Goal: Task Accomplishment & Management: Manage account settings

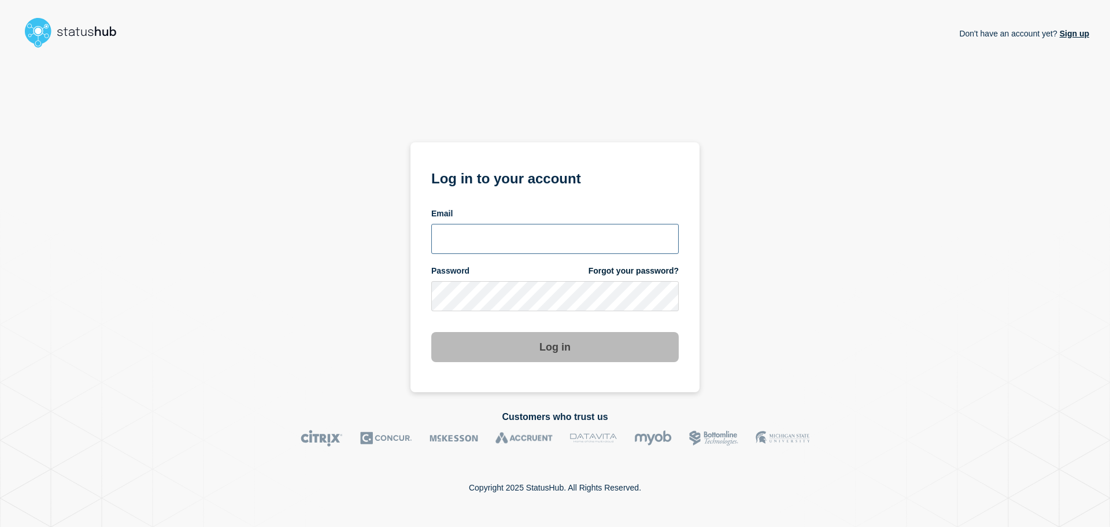
type input "[PERSON_NAME][EMAIL_ADDRESS][PERSON_NAME][DOMAIN_NAME]"
drag, startPoint x: 0, startPoint y: 0, endPoint x: 598, endPoint y: 349, distance: 692.6
click at [598, 349] on button "Log in" at bounding box center [554, 347] width 247 height 30
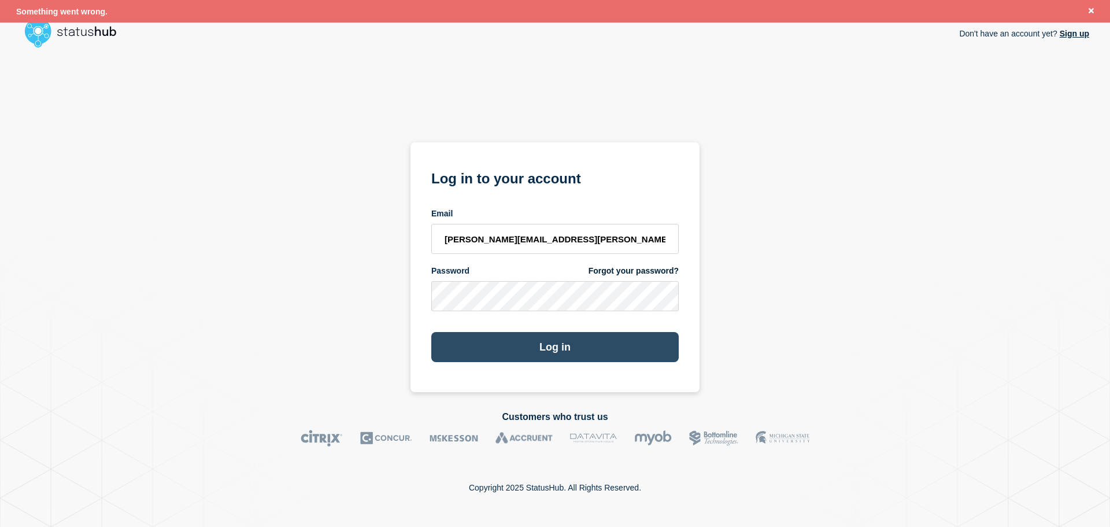
click at [586, 349] on button "Log in" at bounding box center [554, 347] width 247 height 30
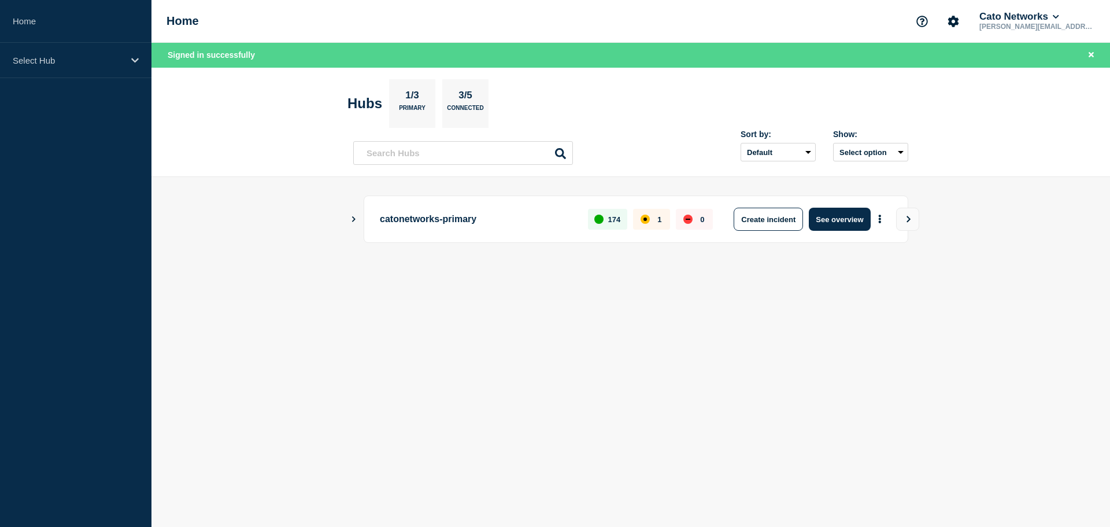
click at [355, 219] on icon "Show Connected Hubs" at bounding box center [353, 219] width 3 height 6
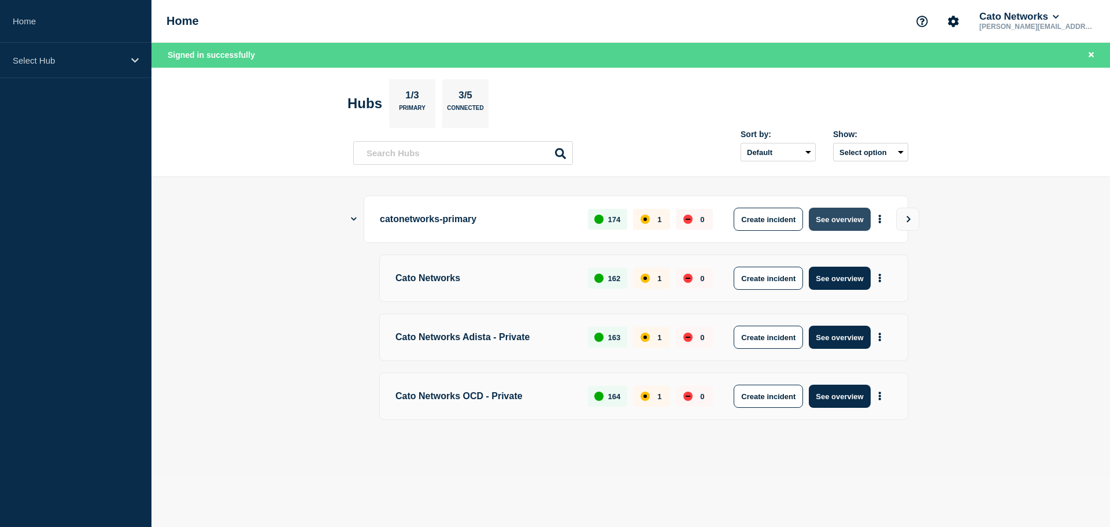
click at [839, 217] on button "See overview" at bounding box center [839, 218] width 61 height 23
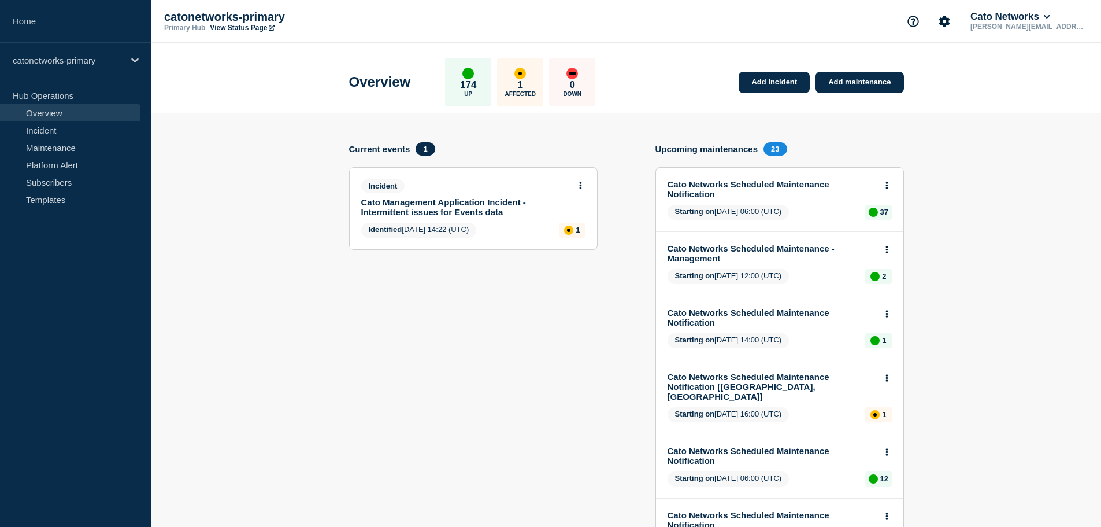
click at [445, 201] on link "Cato Management Application Incident - Intermittent issues for Events data" at bounding box center [465, 207] width 209 height 20
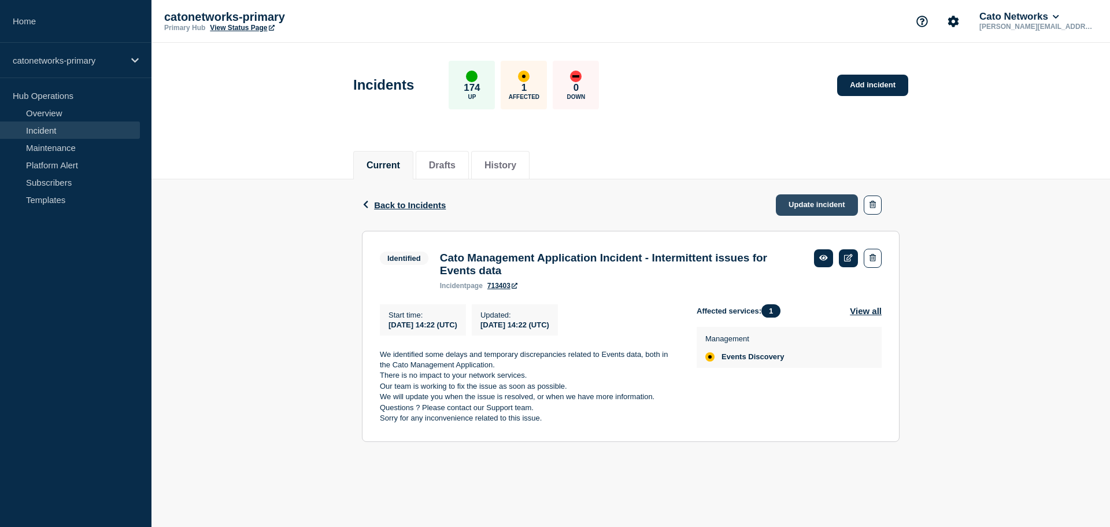
click at [820, 207] on link "Update incident" at bounding box center [817, 204] width 82 height 21
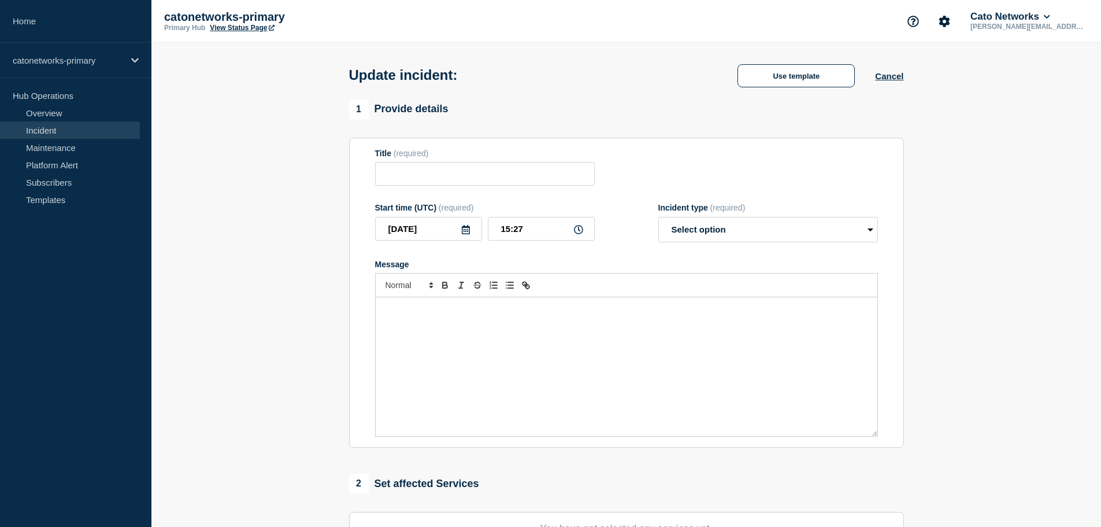
type input "Cato Management Application Incident - Intermittent issues for Events data"
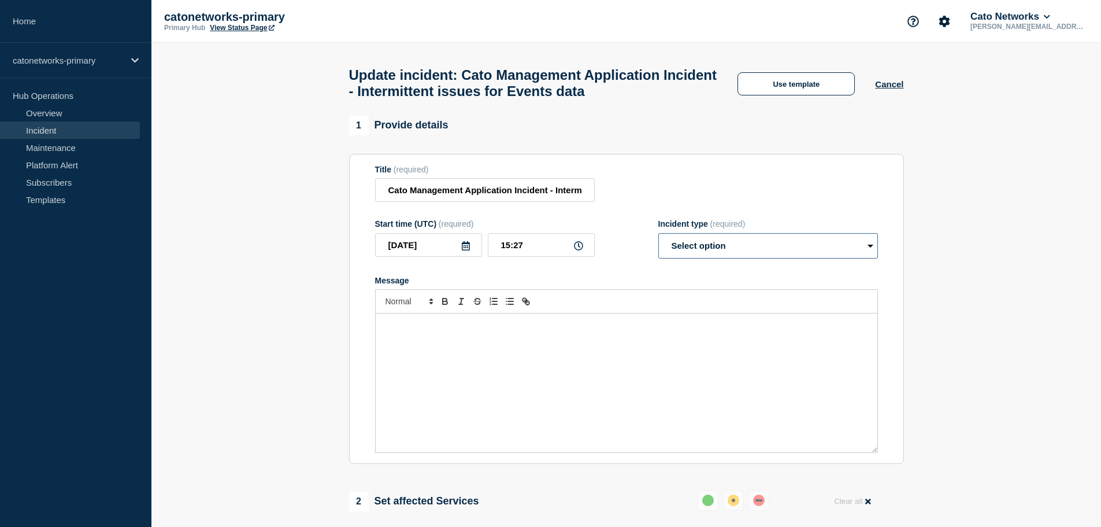
click at [710, 247] on select "Select option Investigating Identified Monitoring Resolved" at bounding box center [768, 245] width 220 height 25
select select "identified"
click at [658, 238] on select "Select option Investigating Identified Monitoring Resolved" at bounding box center [768, 245] width 220 height 25
click at [522, 198] on input "Cato Management Application Incident - Intermittent issues for Events data" at bounding box center [485, 190] width 220 height 24
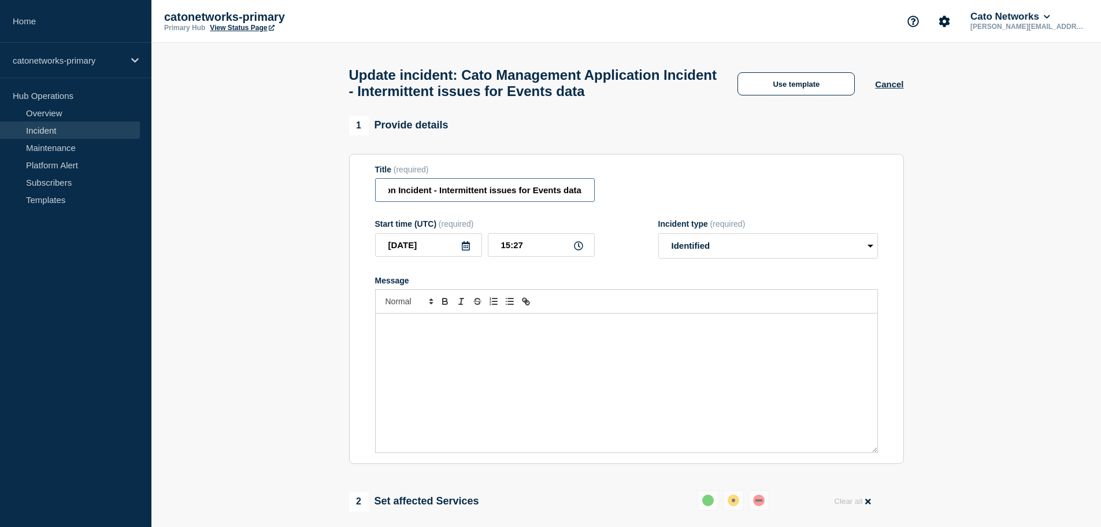
drag, startPoint x: 388, startPoint y: 195, endPoint x: 671, endPoint y: 195, distance: 283.2
click at [671, 195] on div "Title (required) Cato Management Application Incident - Intermittent issues for…" at bounding box center [626, 184] width 503 height 38
click at [792, 92] on button "Use template" at bounding box center [795, 83] width 117 height 23
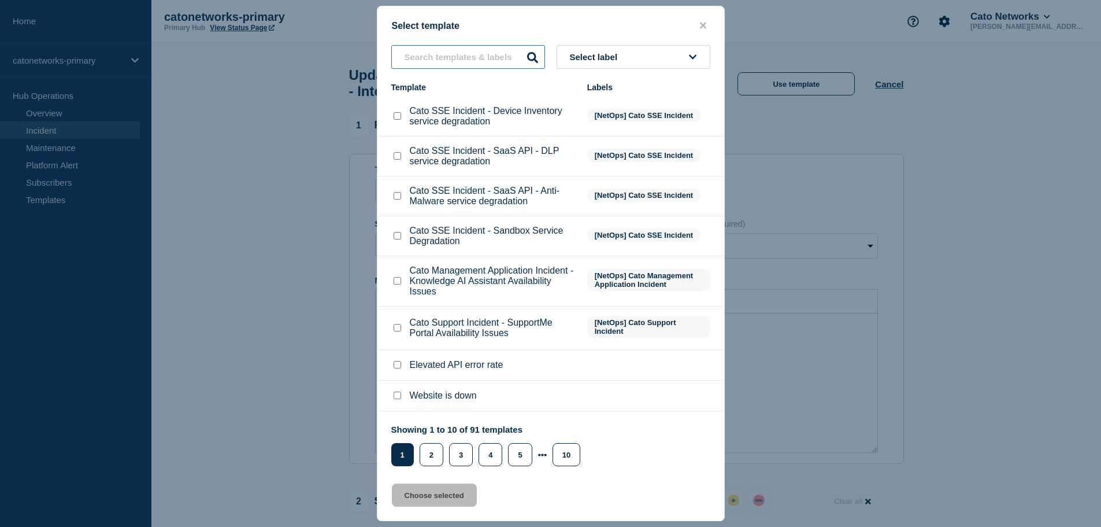
click at [450, 61] on input "text" at bounding box center [468, 57] width 154 height 24
paste input "Cato Management Application Incident - Intermittent issues for Events data"
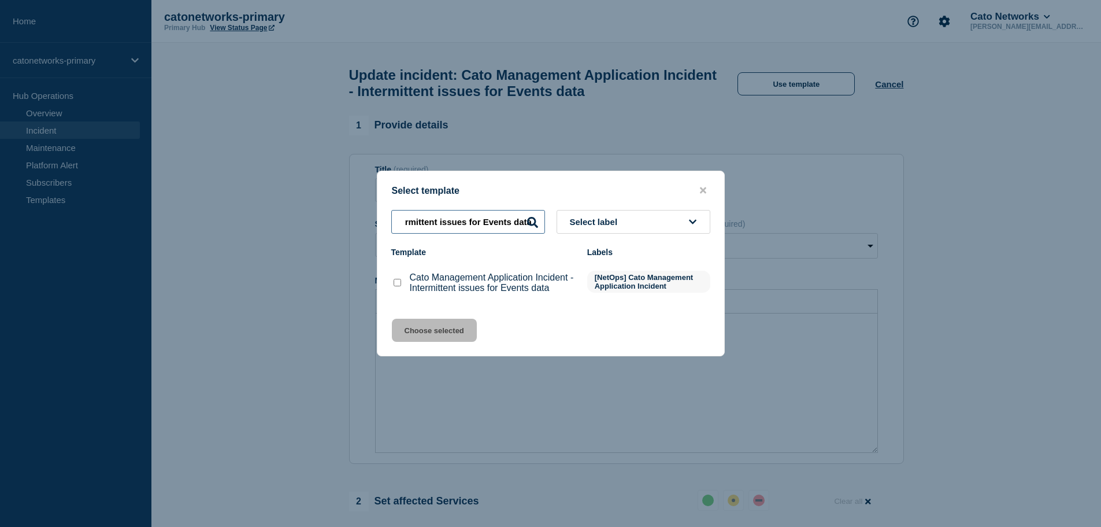
type input "Cato Management Application Incident - Intermittent issues for Events data"
click at [398, 286] on input "Cato Management Application Incident - Intermittent issues for Events data chec…" at bounding box center [398, 283] width 8 height 8
checkbox input "true"
click at [424, 327] on button "Choose selected" at bounding box center [434, 329] width 85 height 23
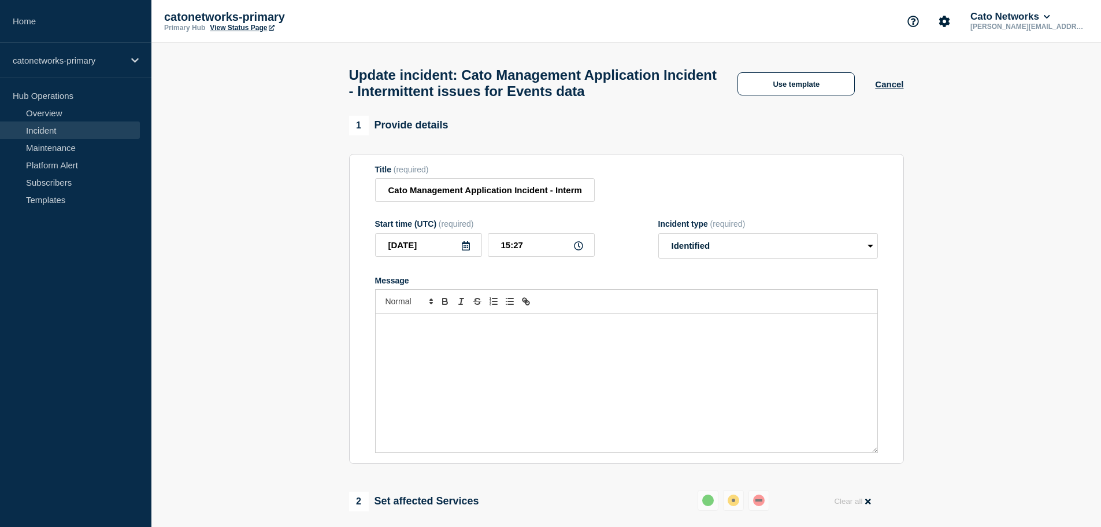
select select "investigating"
radio input "false"
radio input "true"
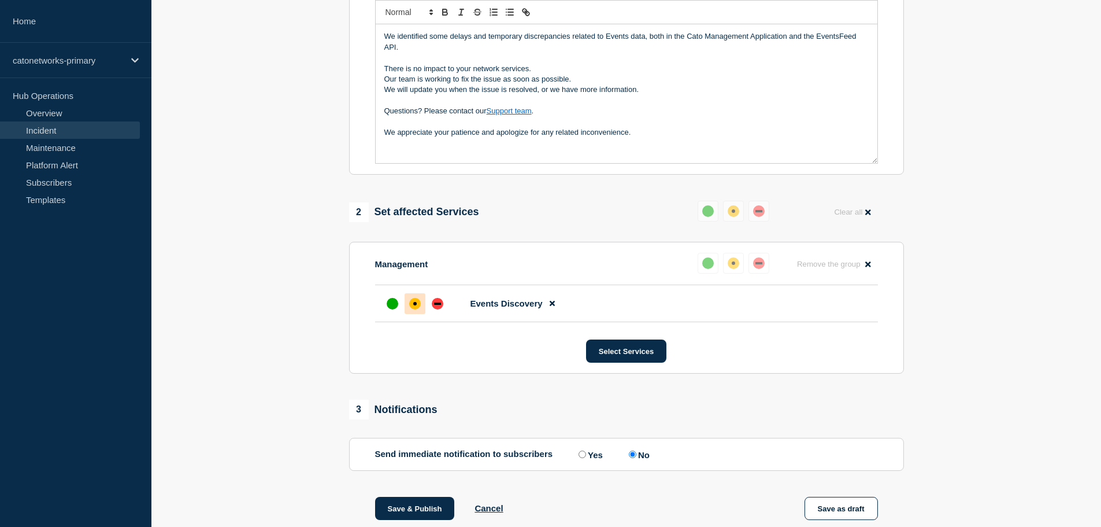
scroll to position [58, 0]
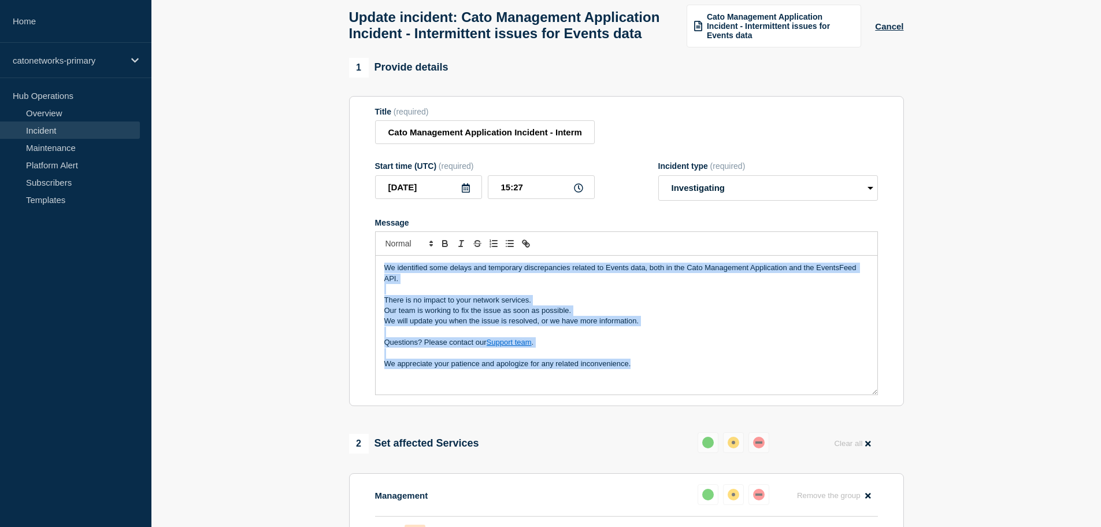
drag, startPoint x: 635, startPoint y: 387, endPoint x: 340, endPoint y: 284, distance: 312.2
click at [340, 284] on section "1 Provide details Title (required) Cato Management Application Incident - Inter…" at bounding box center [626, 466] width 950 height 816
copy div "We identified some delays and temporary discrepancies related to Events data, b…"
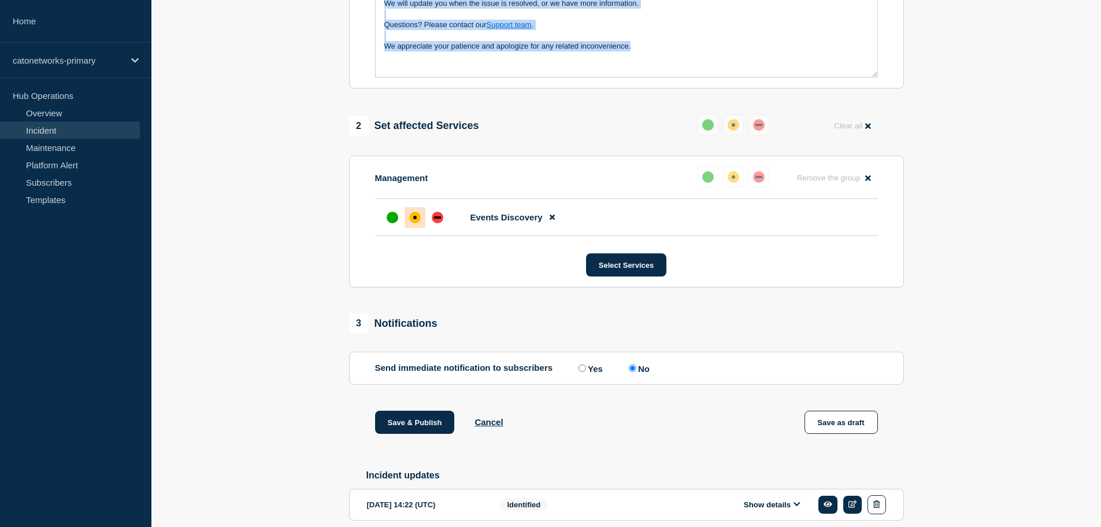
scroll to position [450, 0]
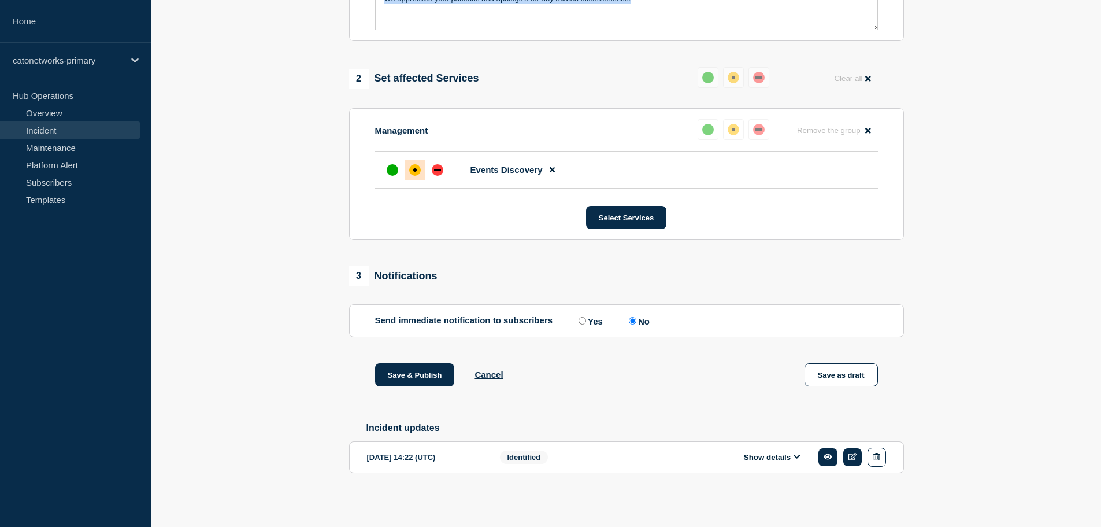
click at [761, 457] on button "Show details" at bounding box center [772, 457] width 64 height 10
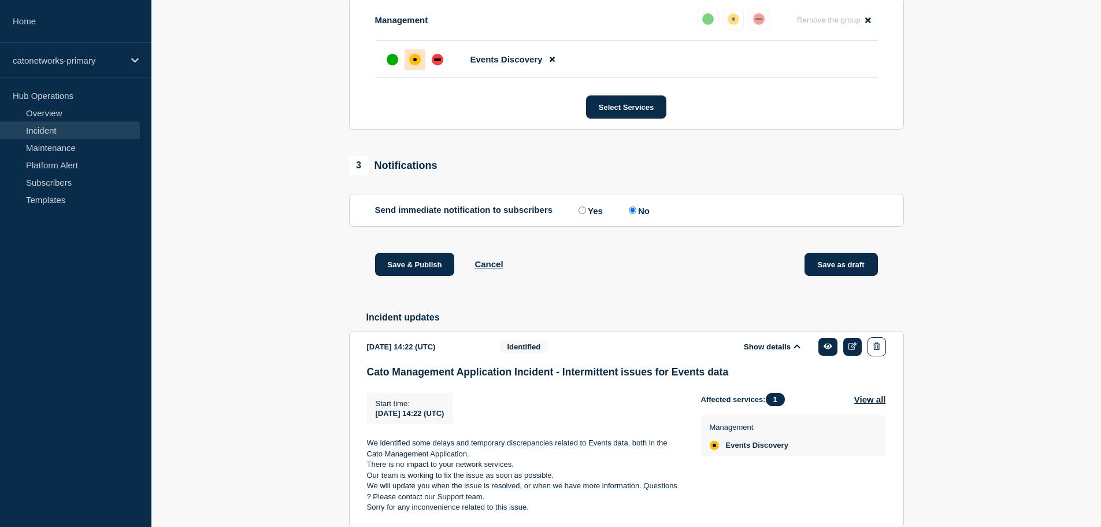
scroll to position [617, 0]
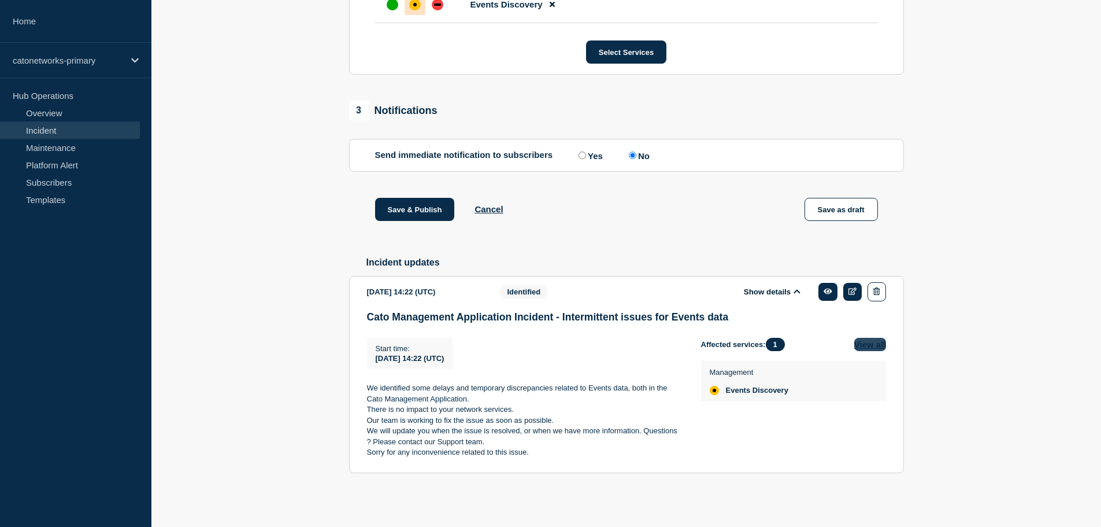
click at [863, 343] on button "View all" at bounding box center [870, 344] width 32 height 13
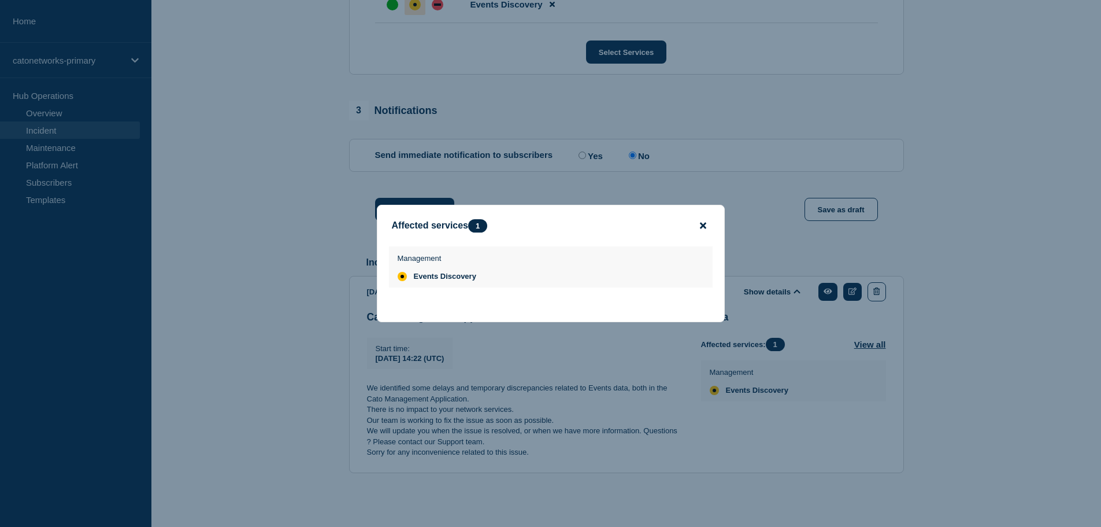
click at [700, 225] on icon "close button" at bounding box center [703, 225] width 6 height 9
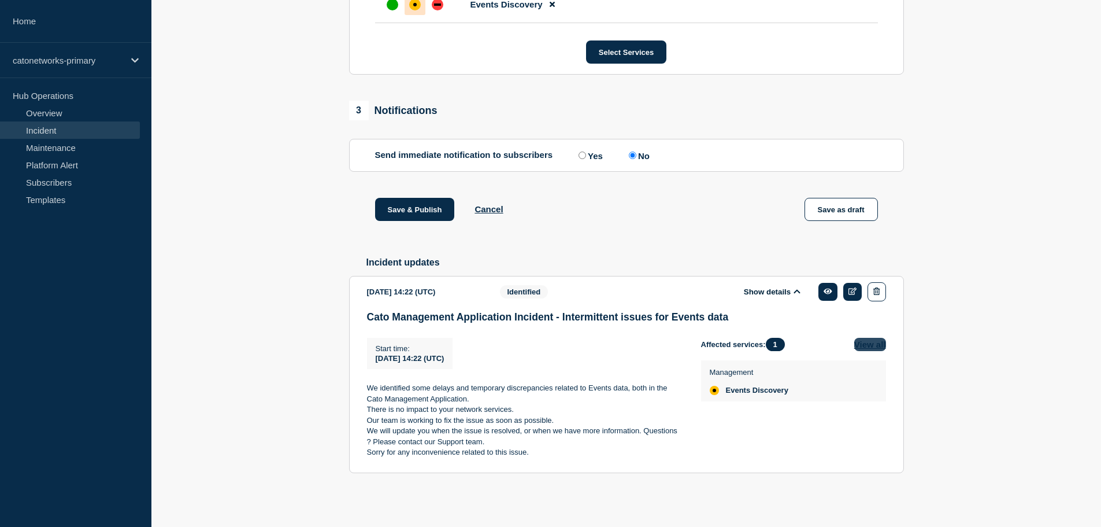
click at [860, 342] on button "View all" at bounding box center [870, 344] width 32 height 13
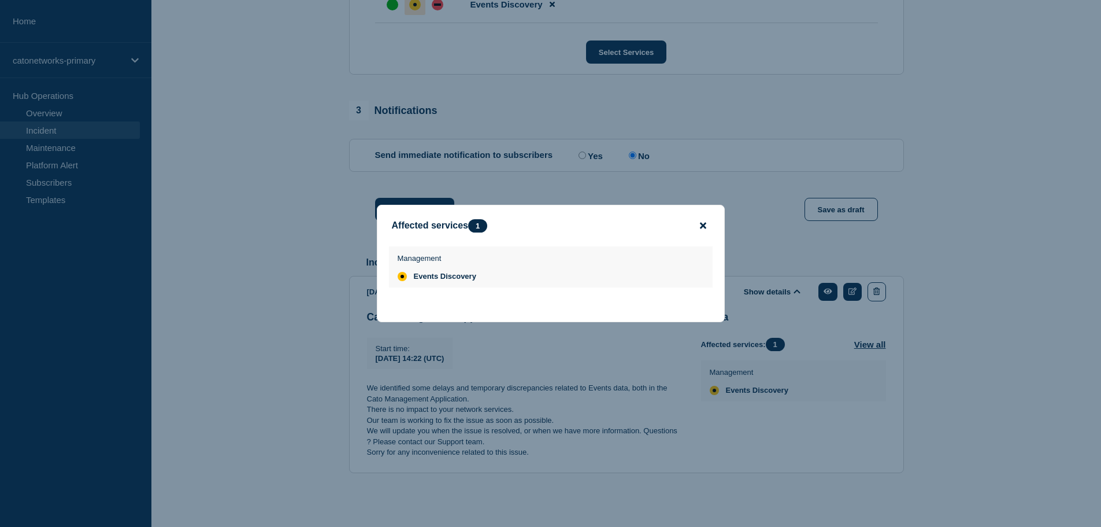
click at [702, 222] on icon "close button" at bounding box center [703, 225] width 6 height 9
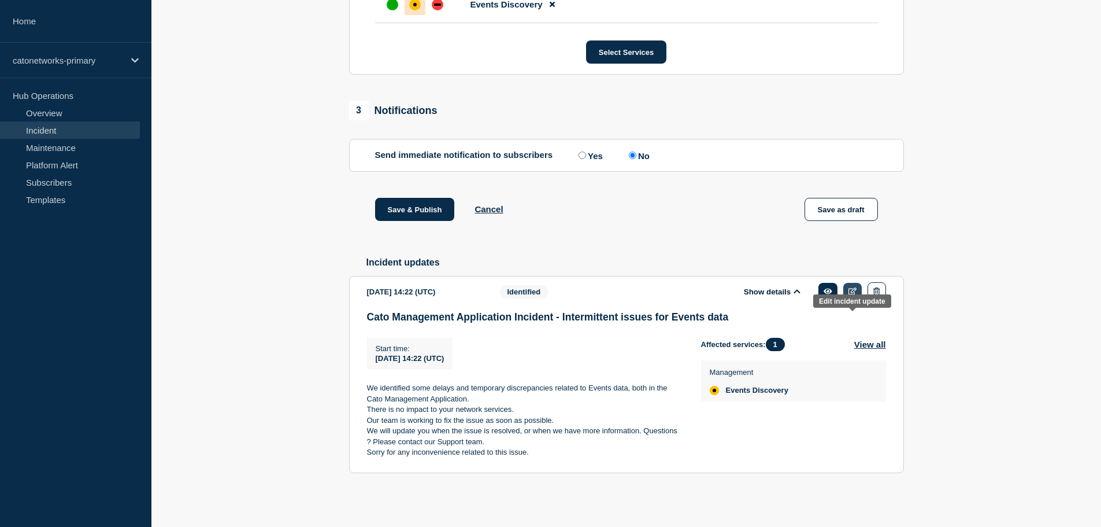
click at [857, 290] on icon at bounding box center [852, 291] width 9 height 8
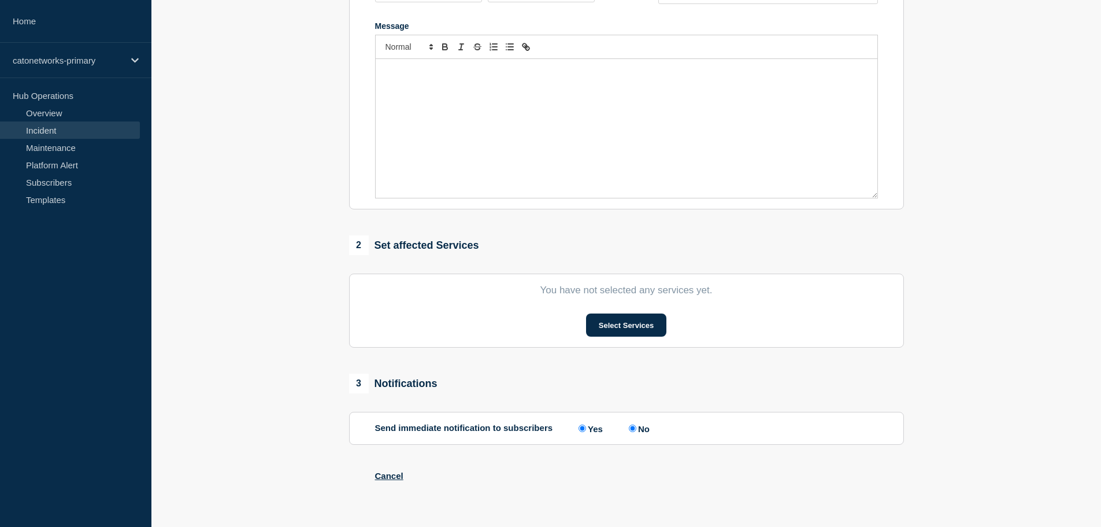
type input "Cato Management Application Incident - Intermittent issues for Events data"
type input "14:22"
select select "identified"
radio input "false"
radio input "true"
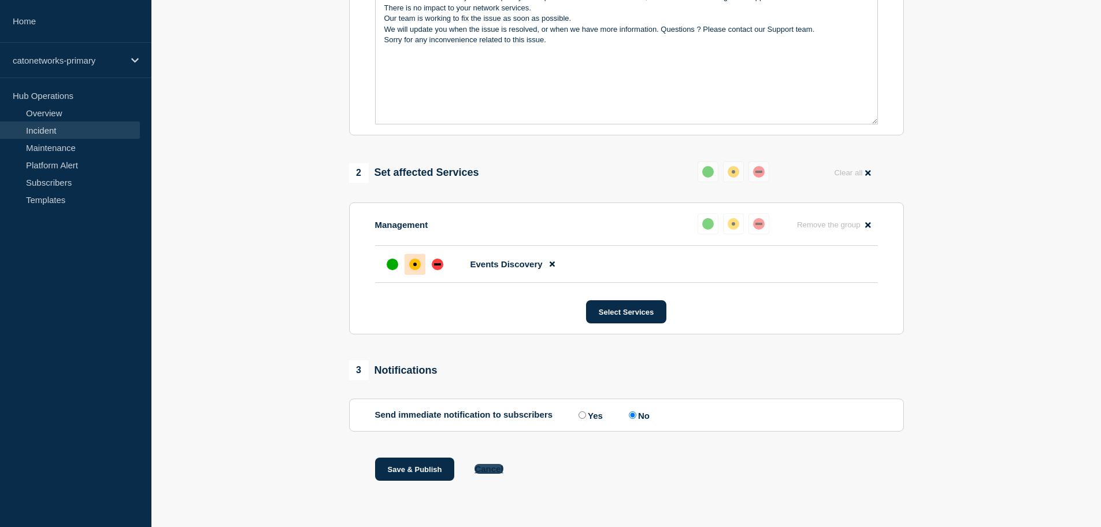
click at [495, 469] on button "Cancel" at bounding box center [488, 469] width 28 height 10
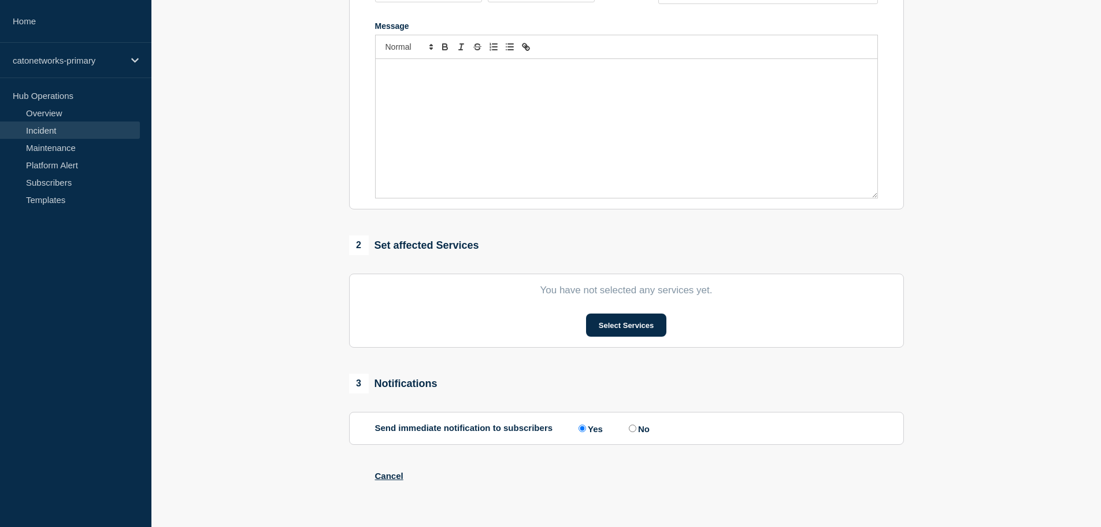
type input "Cato Management Application Incident - Intermittent issues for Events data"
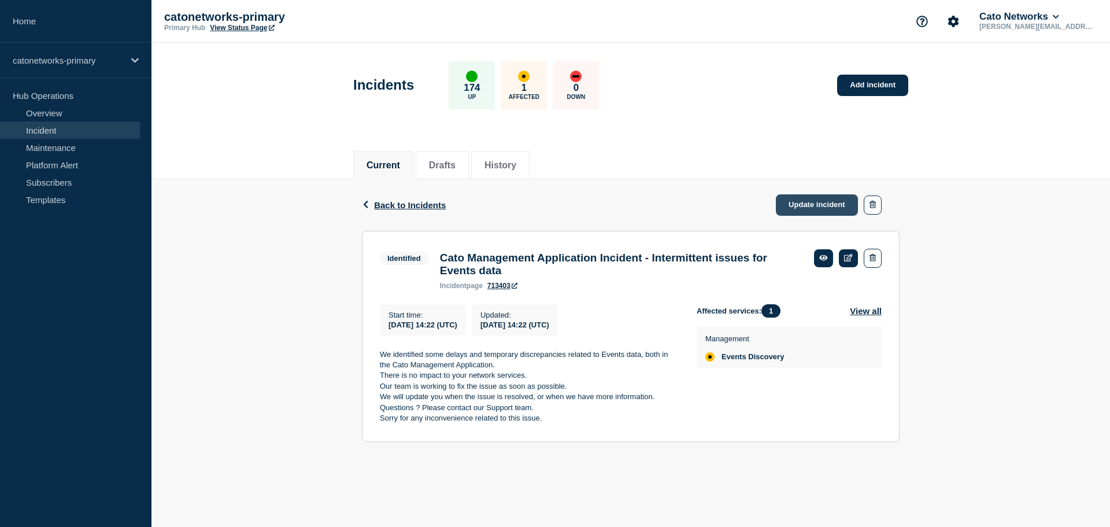
click at [798, 206] on link "Update incident" at bounding box center [817, 204] width 82 height 21
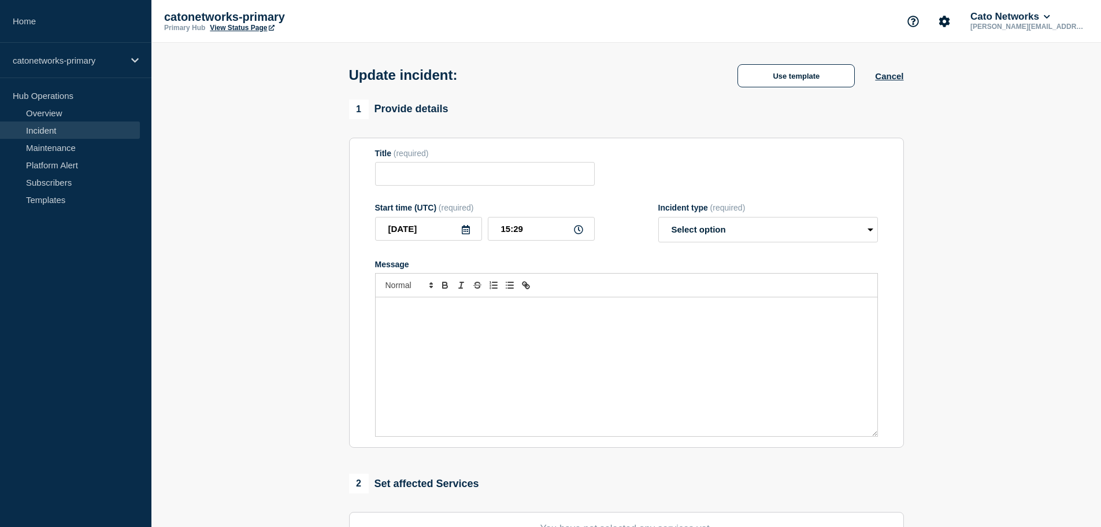
type input "Cato Management Application Incident - Intermittent issues for Events data"
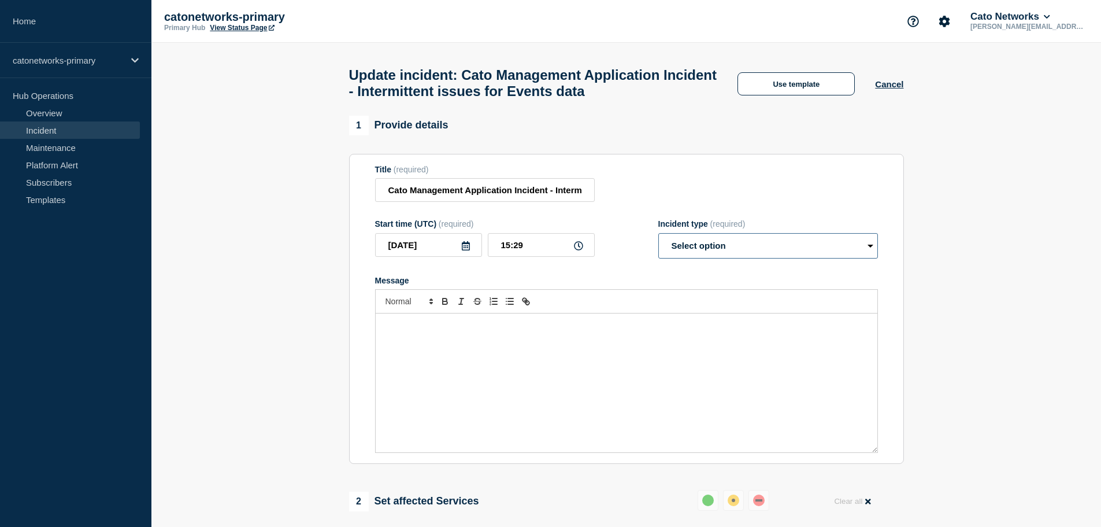
click at [714, 247] on select "Select option Investigating Identified Monitoring Resolved" at bounding box center [768, 245] width 220 height 25
select select "identified"
click at [658, 238] on select "Select option Investigating Identified Monitoring Resolved" at bounding box center [768, 245] width 220 height 25
click at [551, 375] on div "Message" at bounding box center [627, 382] width 502 height 139
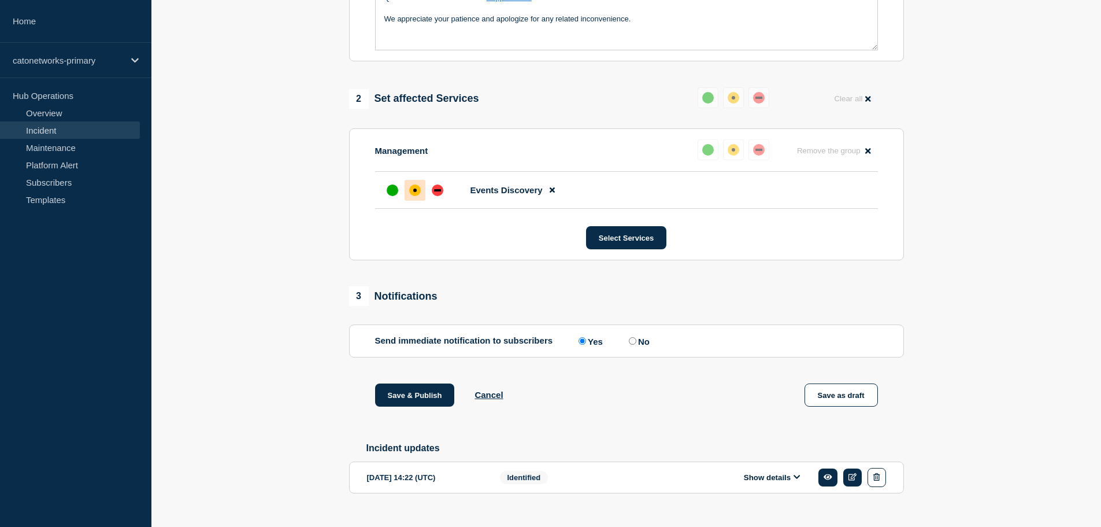
scroll to position [405, 0]
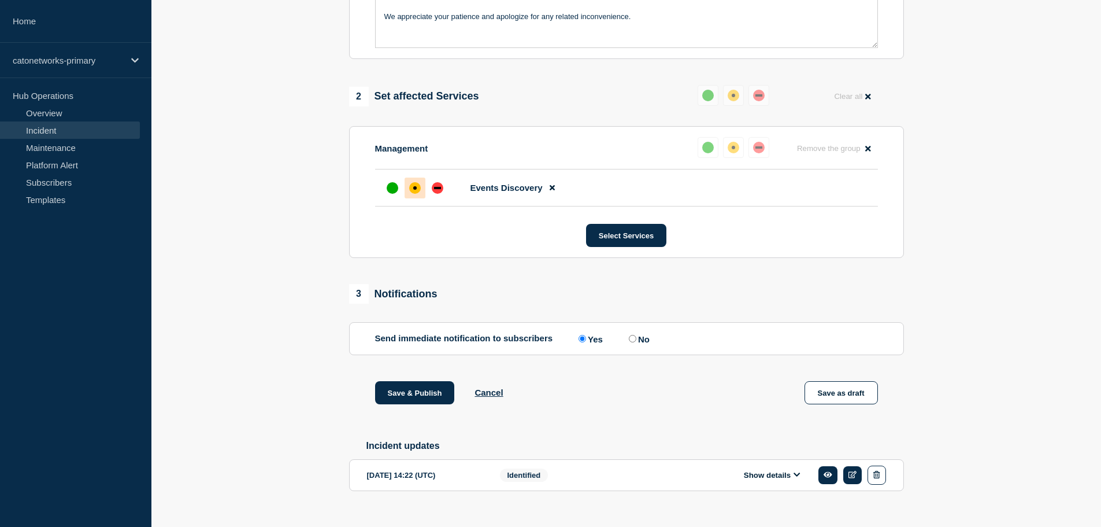
click at [636, 342] on input "No" at bounding box center [633, 339] width 8 height 8
radio input "true"
radio input "false"
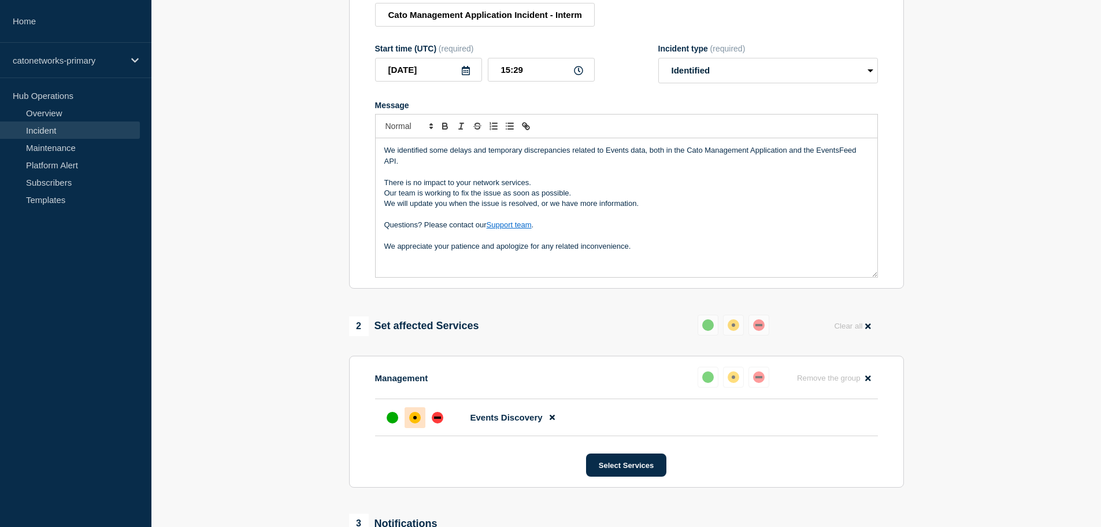
scroll to position [173, 0]
click at [534, 83] on input "15:29" at bounding box center [541, 72] width 107 height 24
type input "15:00"
click at [750, 81] on select "Select option Investigating Identified Monitoring Resolved" at bounding box center [768, 72] width 220 height 25
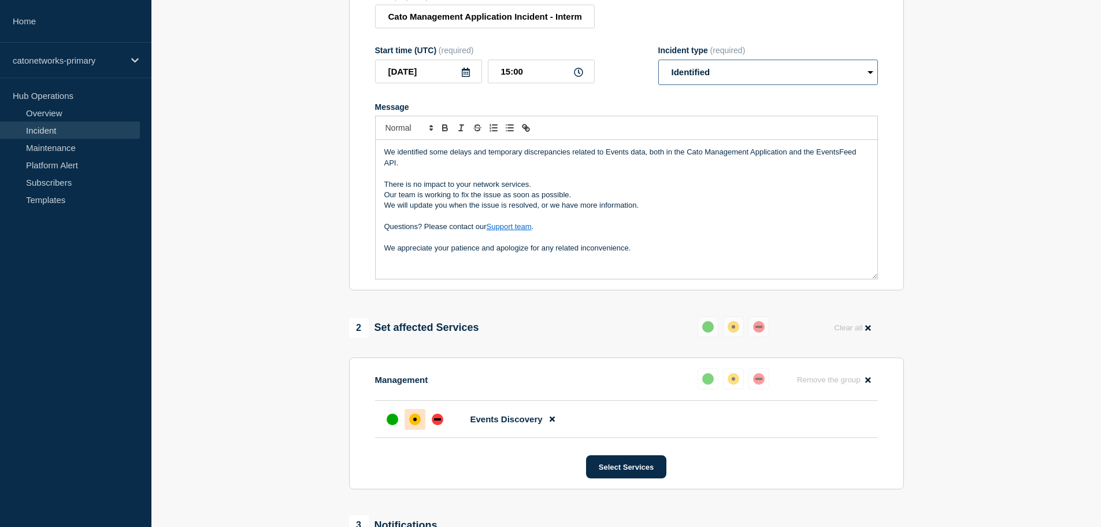
scroll to position [405, 0]
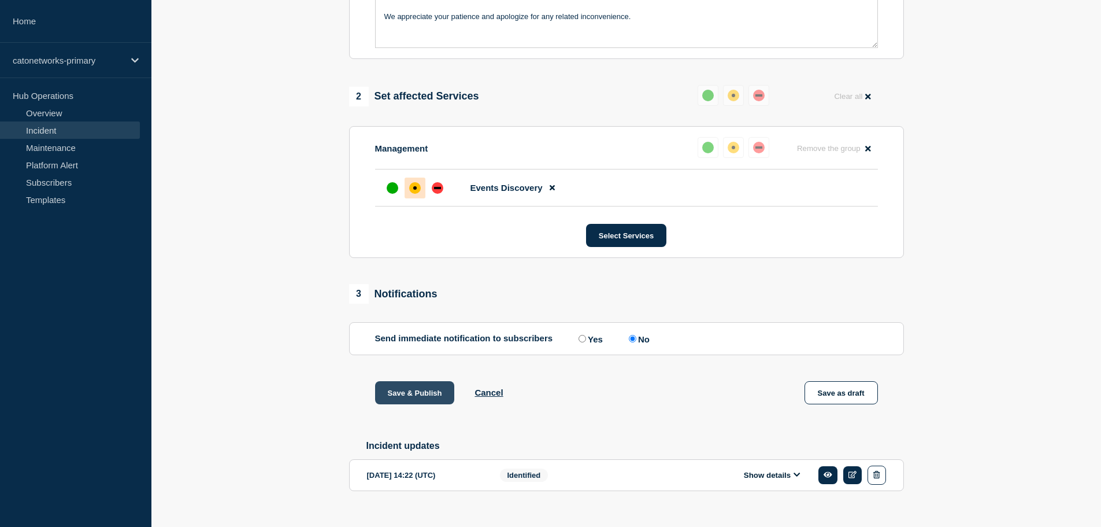
click at [433, 393] on button "Save & Publish" at bounding box center [415, 392] width 80 height 23
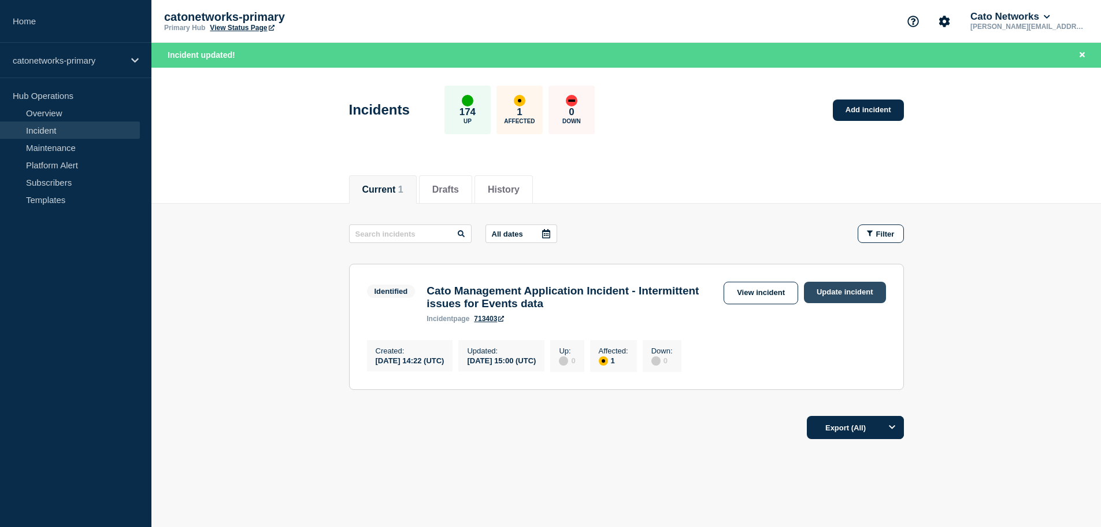
click at [835, 288] on link "Update incident" at bounding box center [845, 291] width 82 height 21
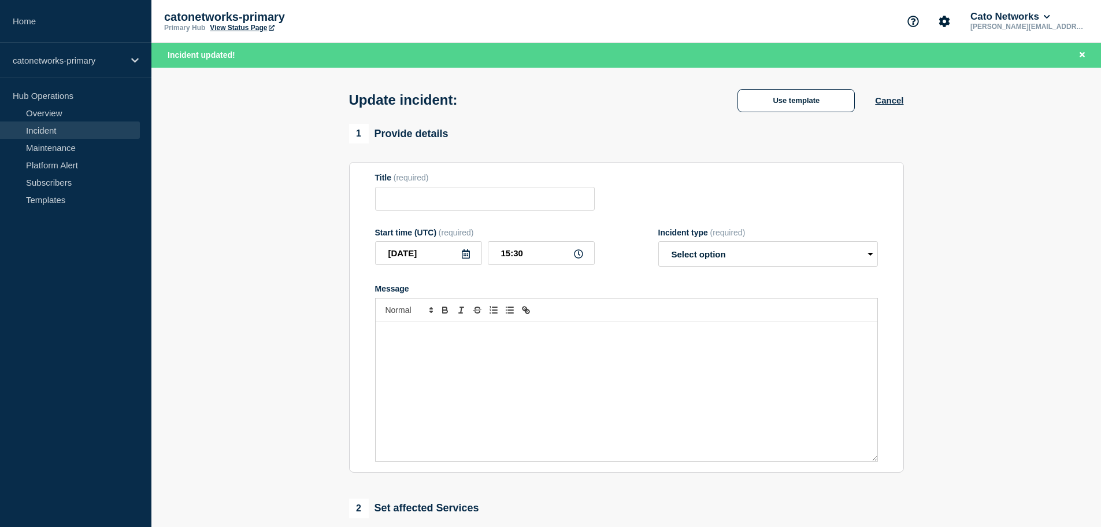
type input "Cato Management Application Incident - Intermittent issues for Events data"
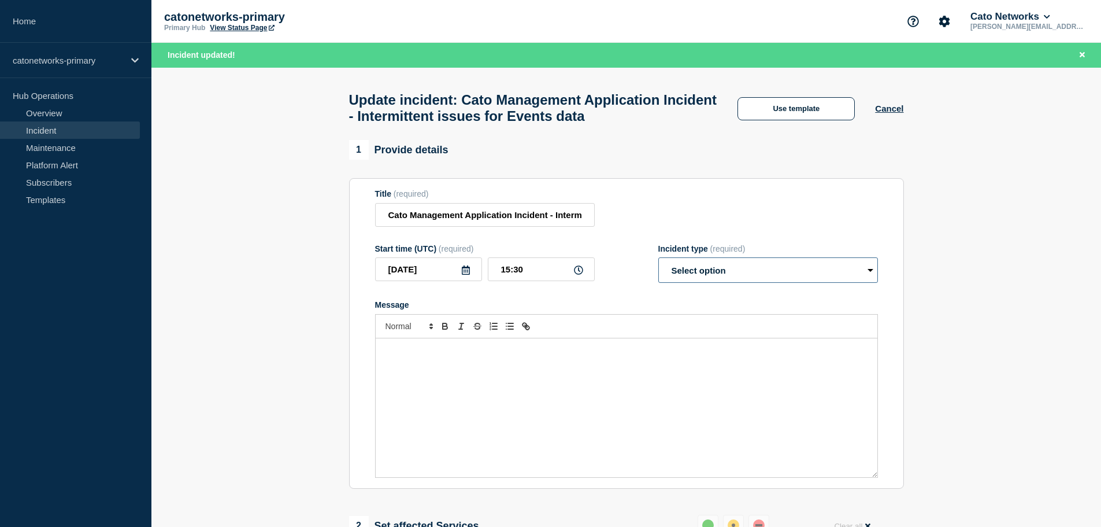
click at [710, 281] on select "Select option Investigating Identified Monitoring Resolved" at bounding box center [768, 269] width 220 height 25
click at [509, 226] on input "Cato Management Application Incident - Intermittent issues for Events data" at bounding box center [485, 215] width 220 height 24
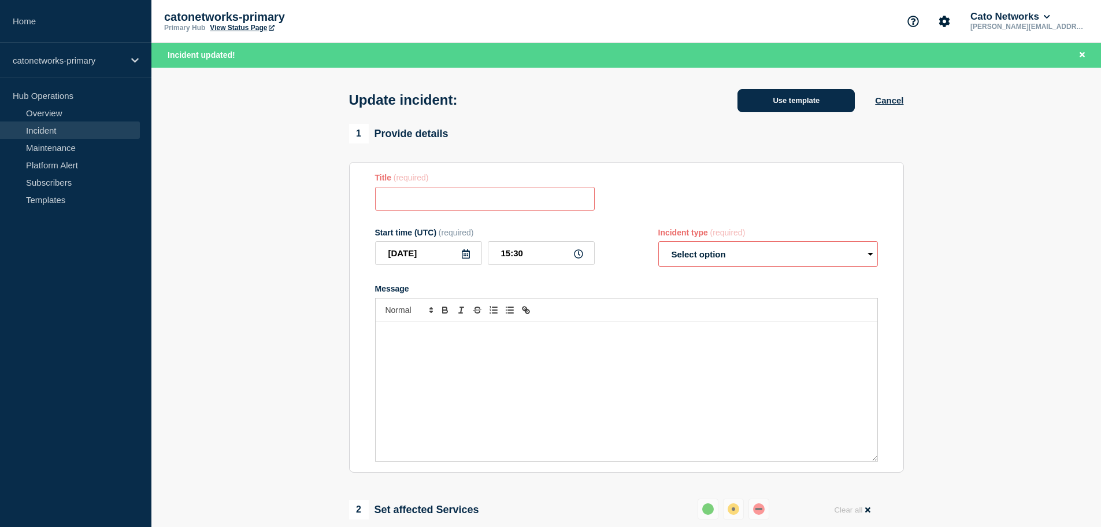
click at [796, 102] on button "Use template" at bounding box center [795, 100] width 117 height 23
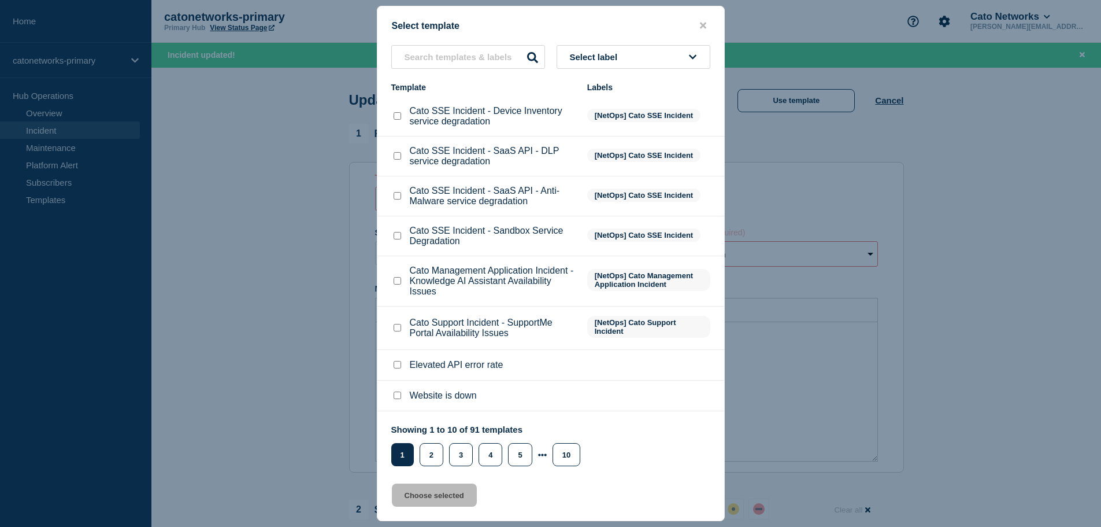
click at [609, 53] on span "Select label" at bounding box center [596, 57] width 53 height 10
type input "fix"
click at [626, 164] on button "[NetOps] Update - Fix Applied - Monitoring" at bounding box center [634, 159] width 154 height 34
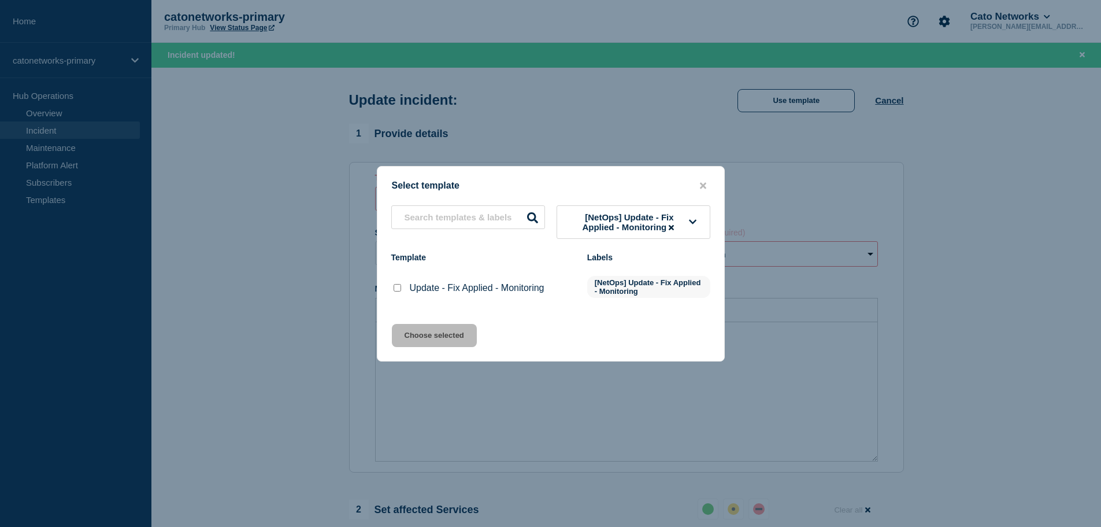
click at [394, 291] on input "Update - Fix Applied - Monitoring checkbox" at bounding box center [398, 288] width 8 height 8
checkbox input "true"
click at [426, 336] on button "Choose selected" at bounding box center [434, 335] width 85 height 23
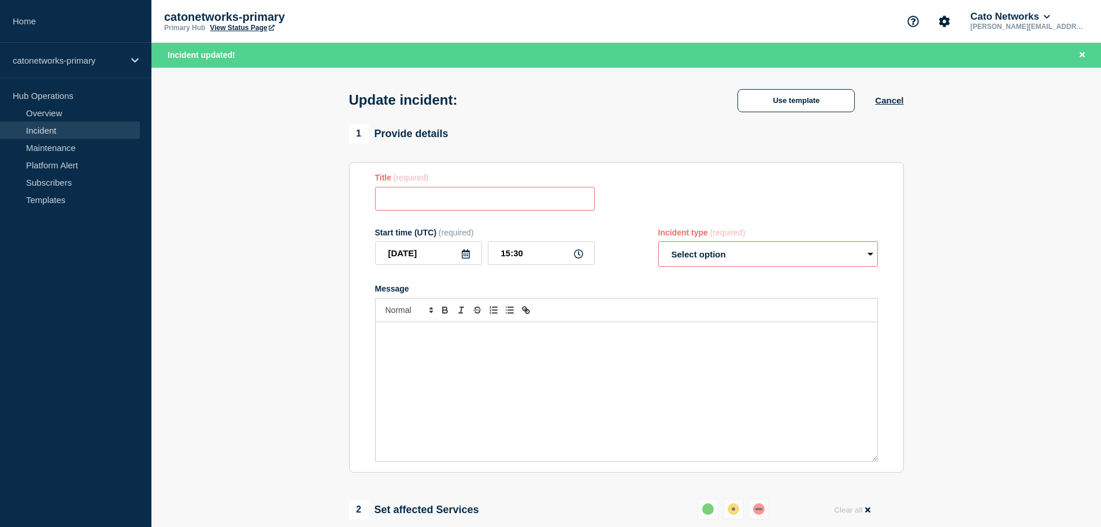
type input "Update - Fix Applied - Monitoring"
select select "monitoring"
radio input "false"
radio input "true"
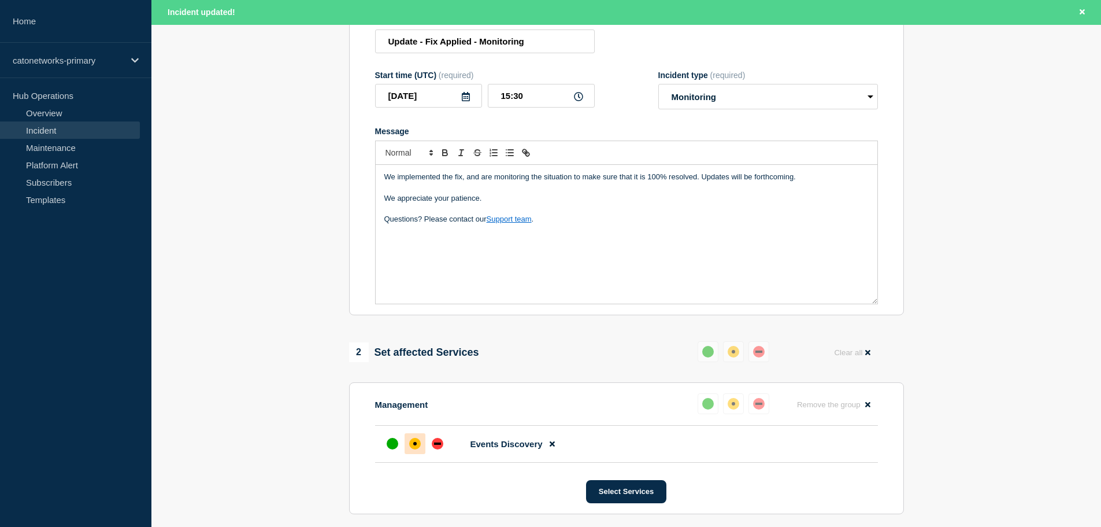
scroll to position [231, 0]
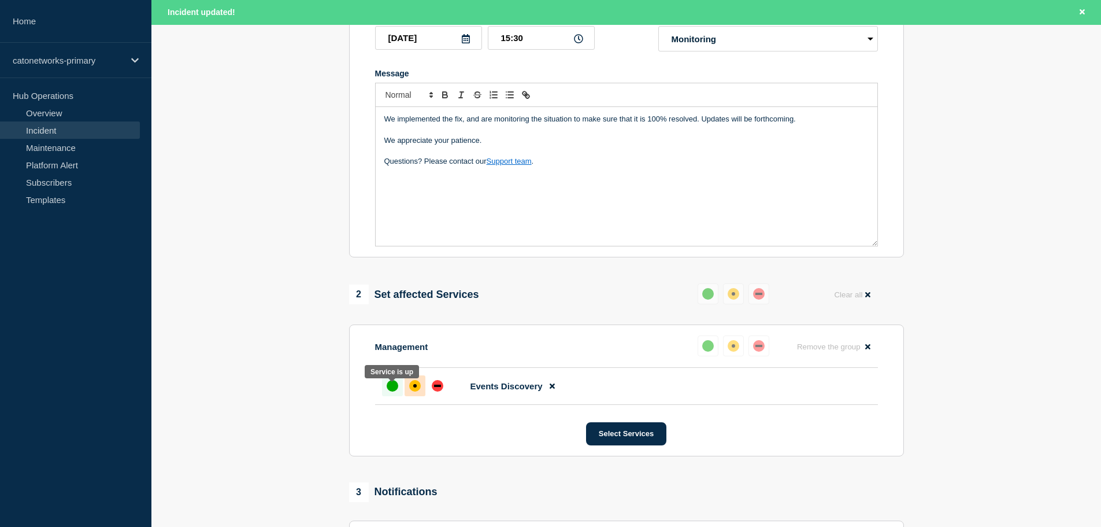
click at [385, 389] on div at bounding box center [392, 385] width 21 height 21
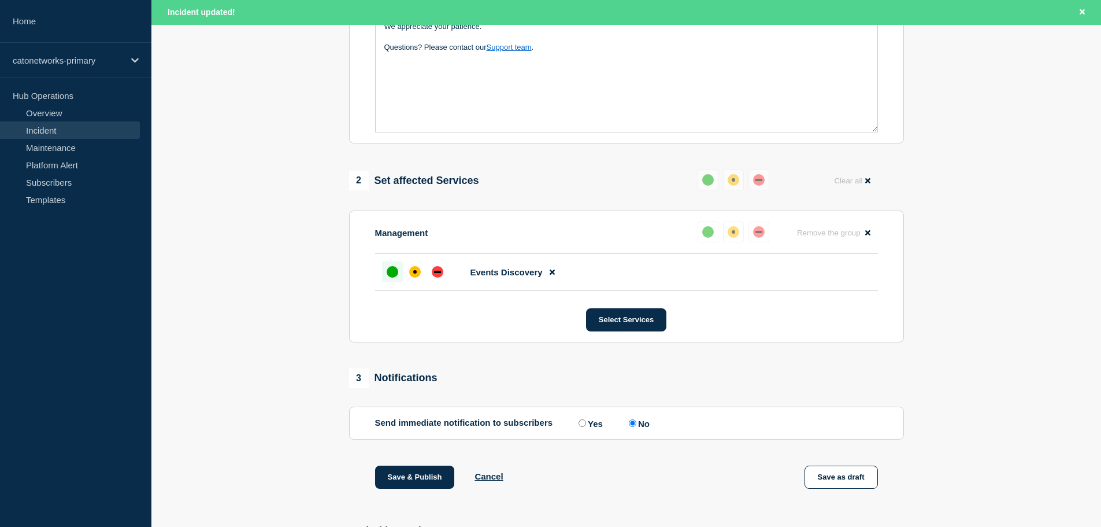
scroll to position [347, 0]
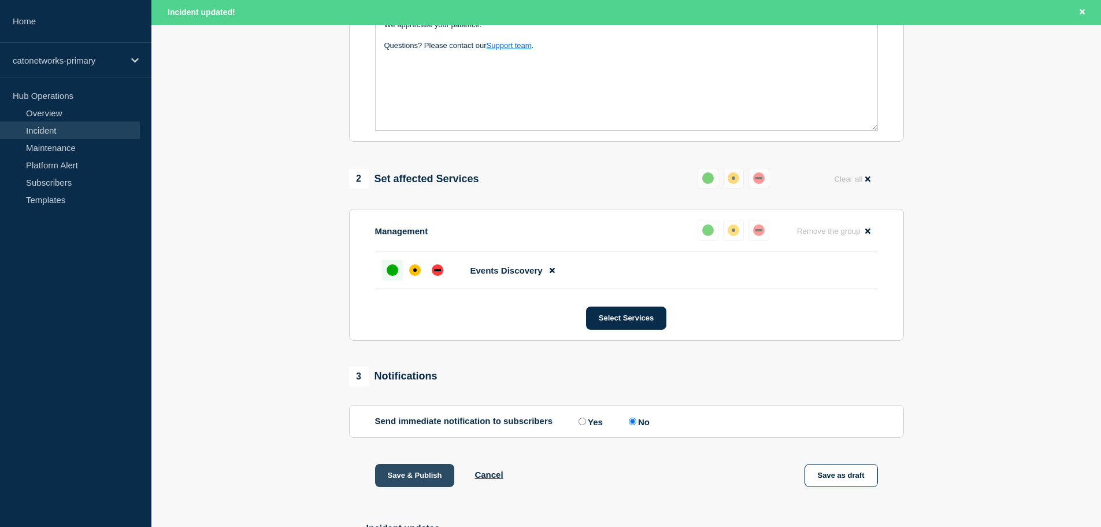
click at [414, 476] on button "Save & Publish" at bounding box center [415, 475] width 80 height 23
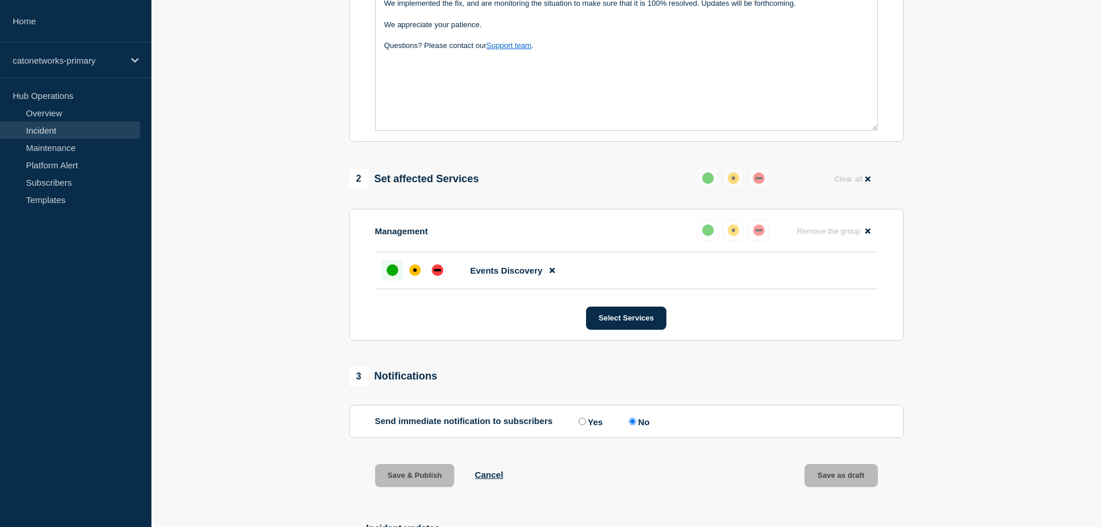
scroll to position [322, 0]
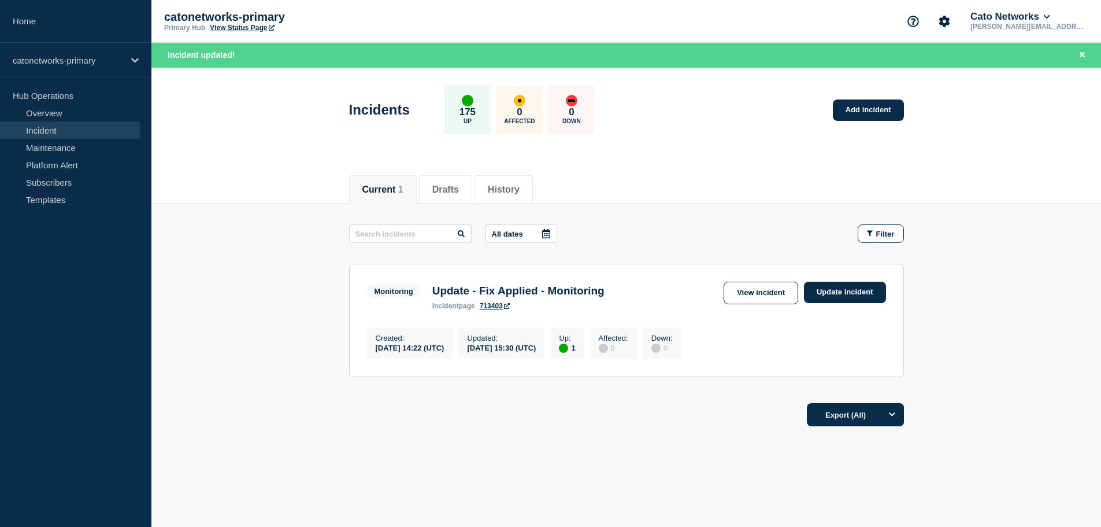
click at [488, 306] on link "713403" at bounding box center [495, 306] width 30 height 8
